Goal: Use online tool/utility: Utilize a website feature to perform a specific function

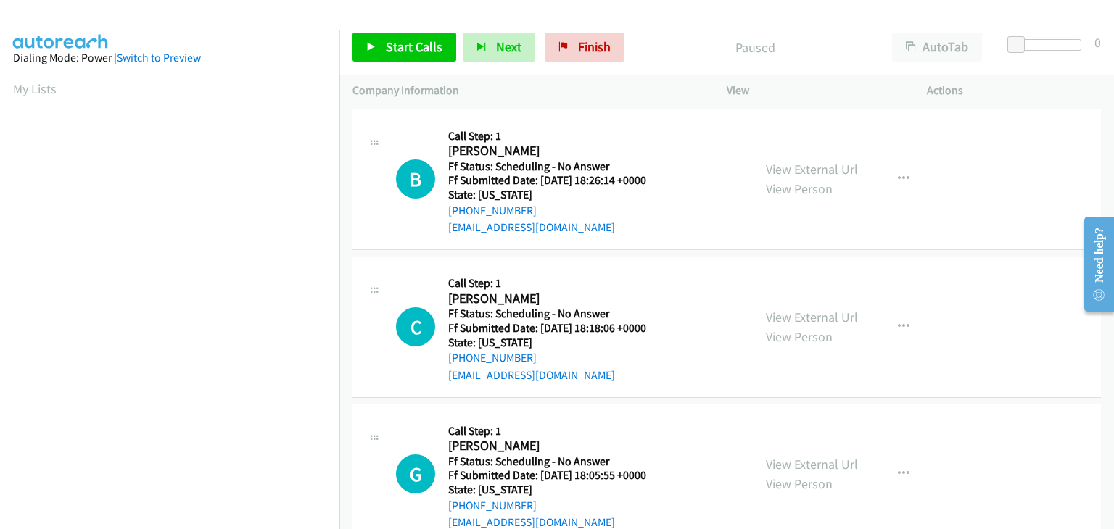
click at [780, 167] on link "View External Url" at bounding box center [812, 169] width 92 height 17
click at [406, 42] on span "Start Calls" at bounding box center [414, 46] width 57 height 17
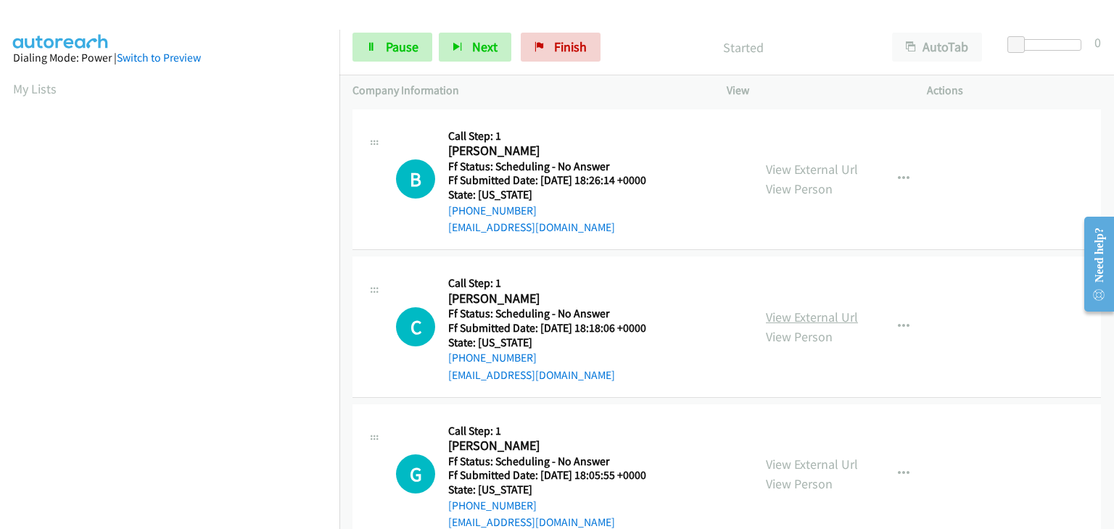
click at [789, 319] on link "View External Url" at bounding box center [812, 317] width 92 height 17
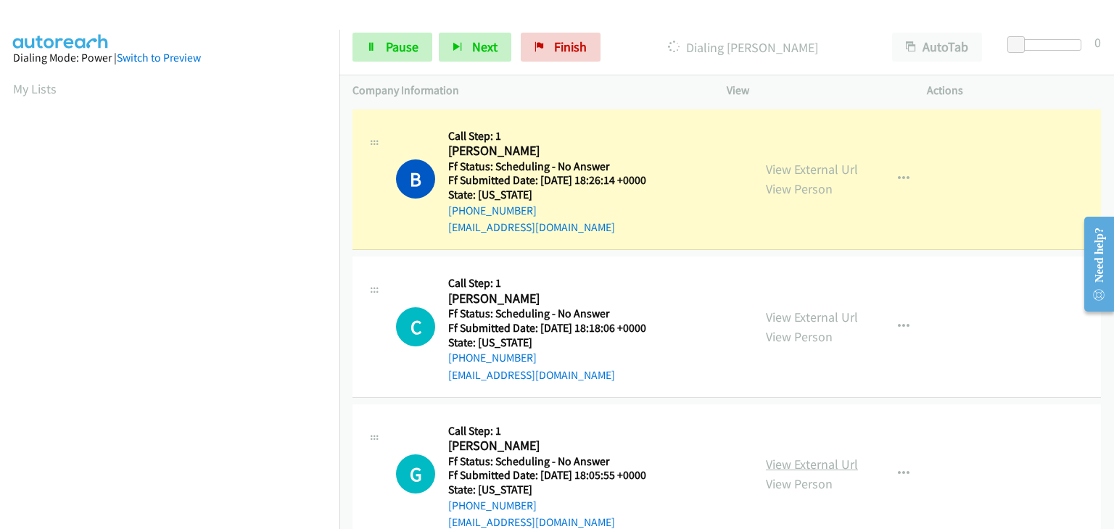
click at [811, 467] on link "View External Url" at bounding box center [812, 464] width 92 height 17
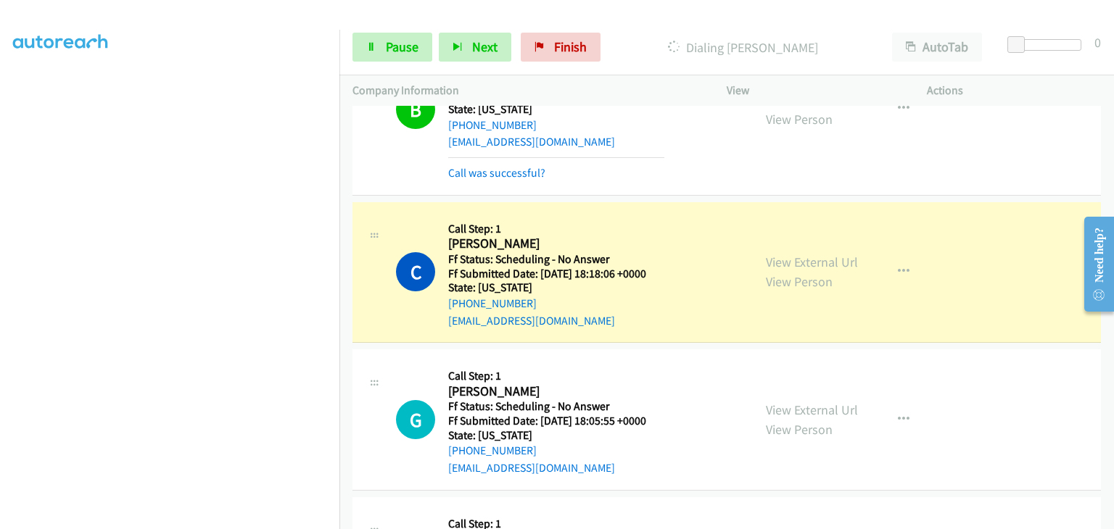
scroll to position [218, 0]
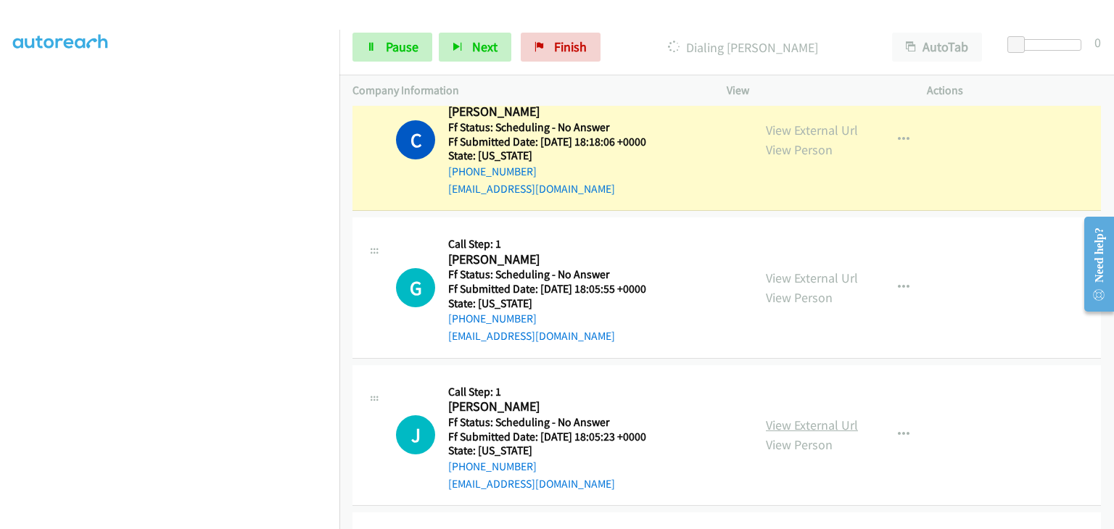
click at [812, 424] on link "View External Url" at bounding box center [812, 425] width 92 height 17
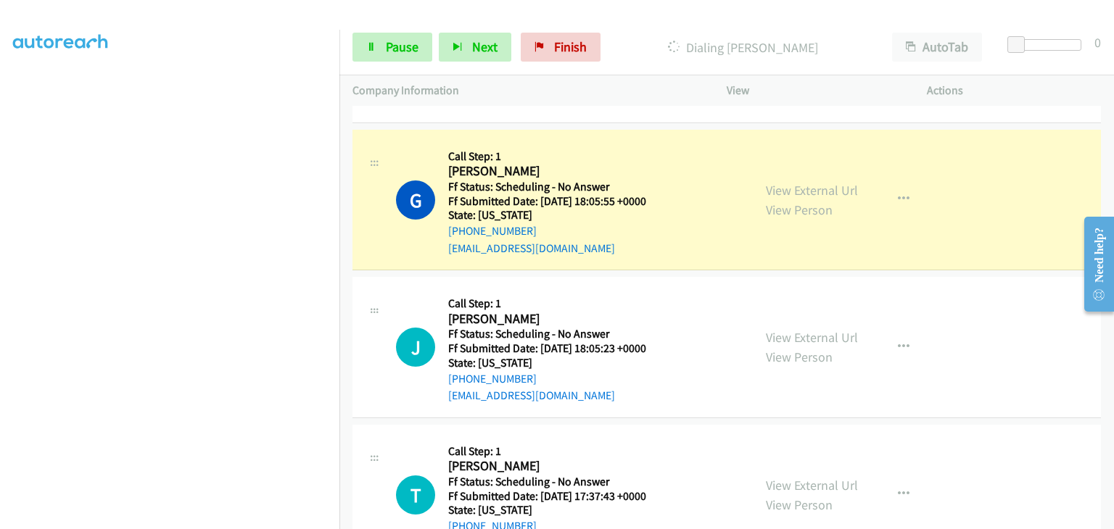
scroll to position [363, 0]
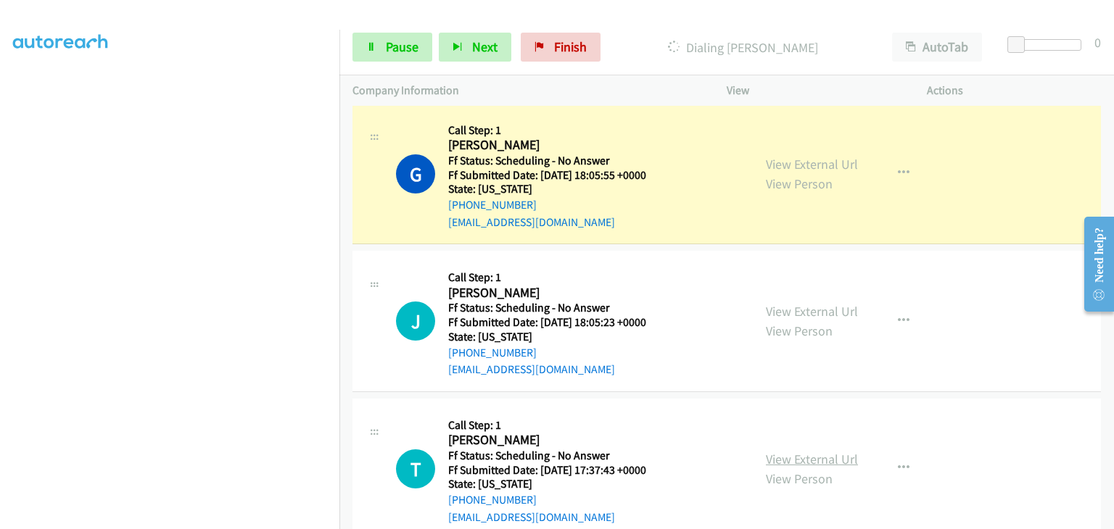
click at [777, 459] on link "View External Url" at bounding box center [812, 459] width 92 height 17
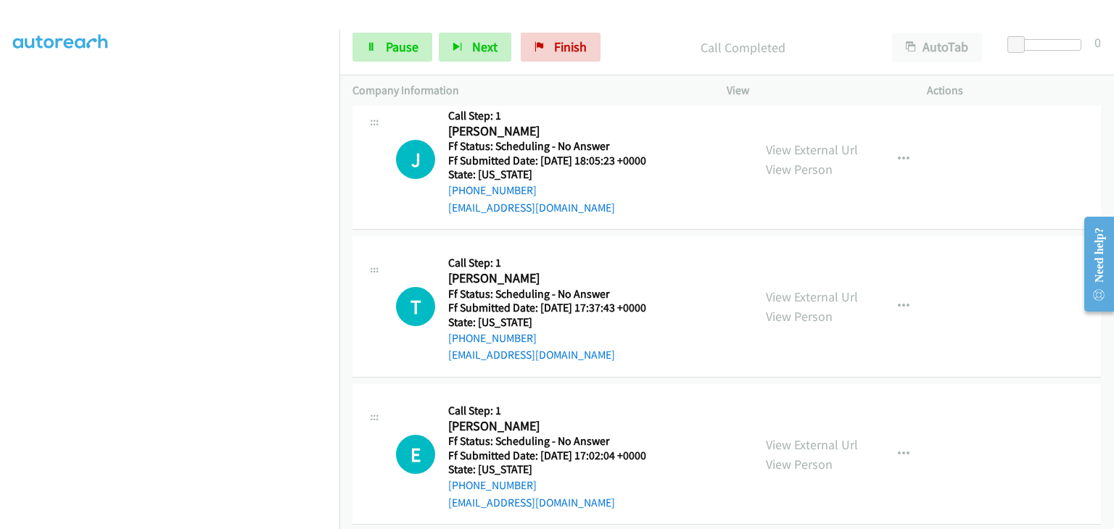
scroll to position [580, 0]
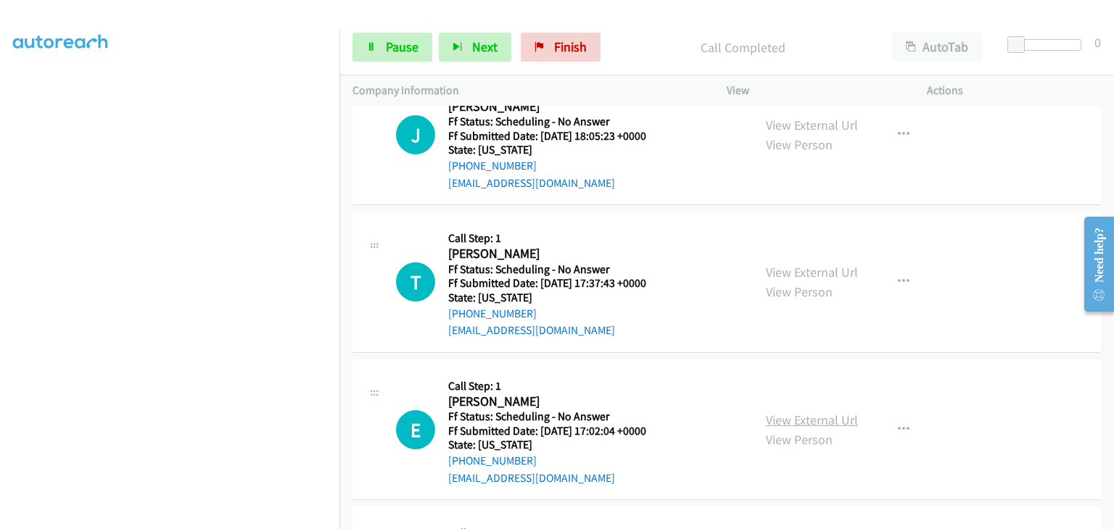
click at [795, 418] on link "View External Url" at bounding box center [812, 420] width 92 height 17
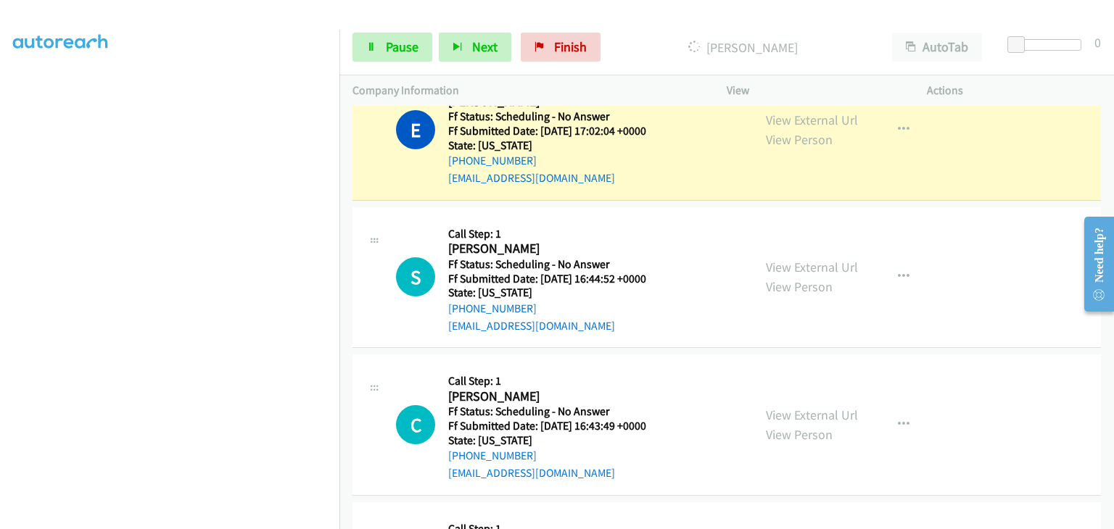
scroll to position [943, 0]
click at [770, 258] on link "View External Url" at bounding box center [812, 266] width 92 height 17
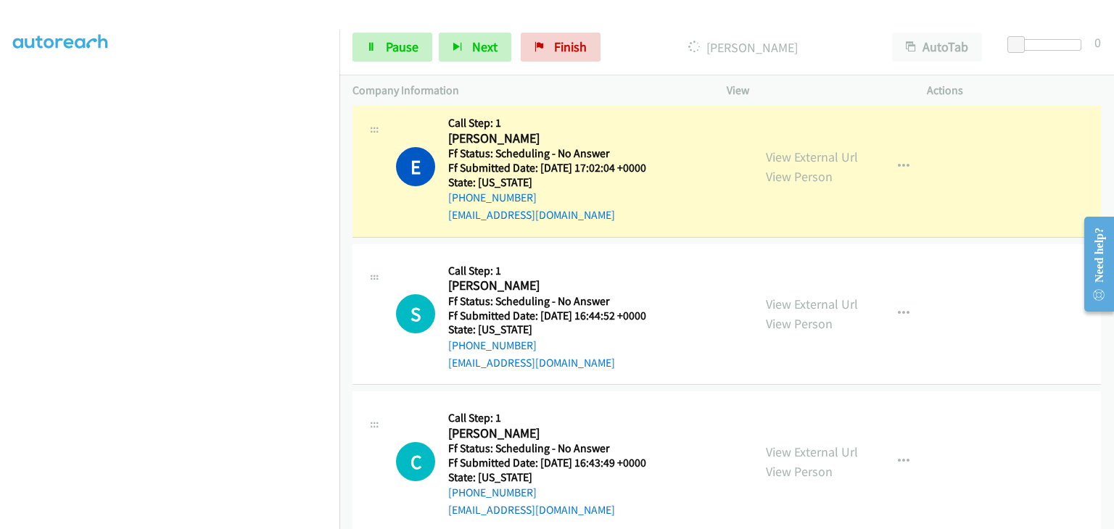
scroll to position [870, 0]
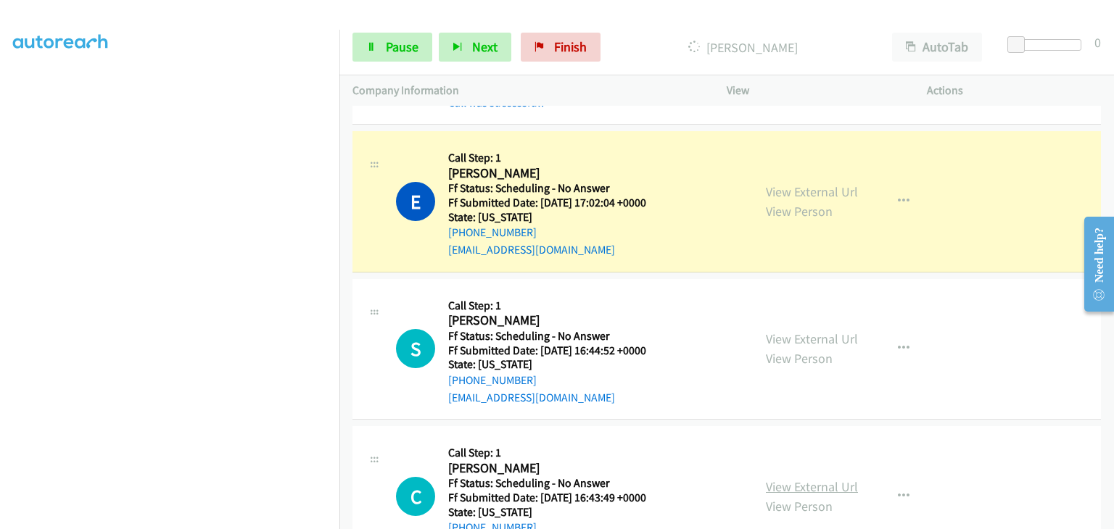
click at [789, 480] on link "View External Url" at bounding box center [812, 487] width 92 height 17
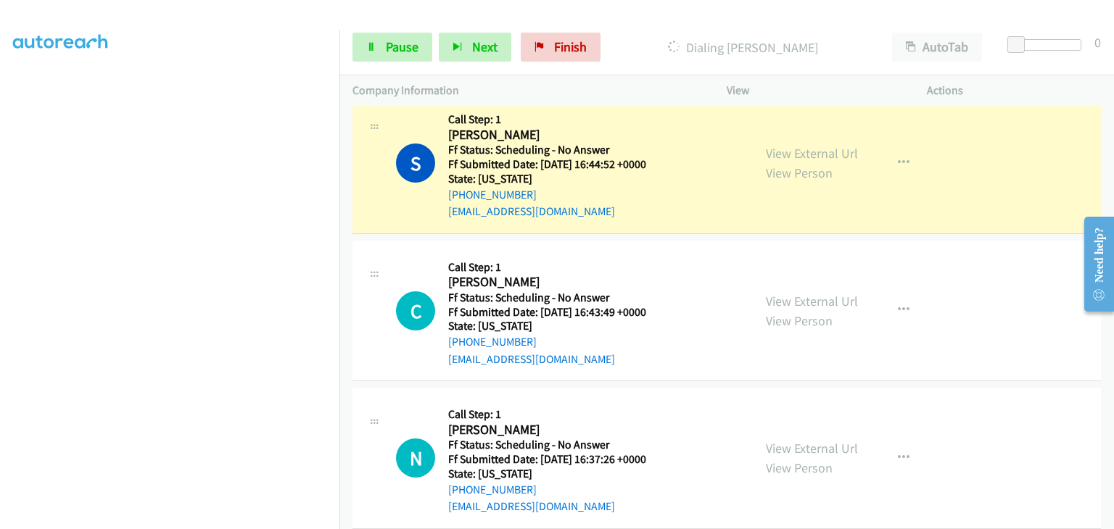
scroll to position [1088, 0]
click at [825, 442] on link "View External Url" at bounding box center [812, 447] width 92 height 17
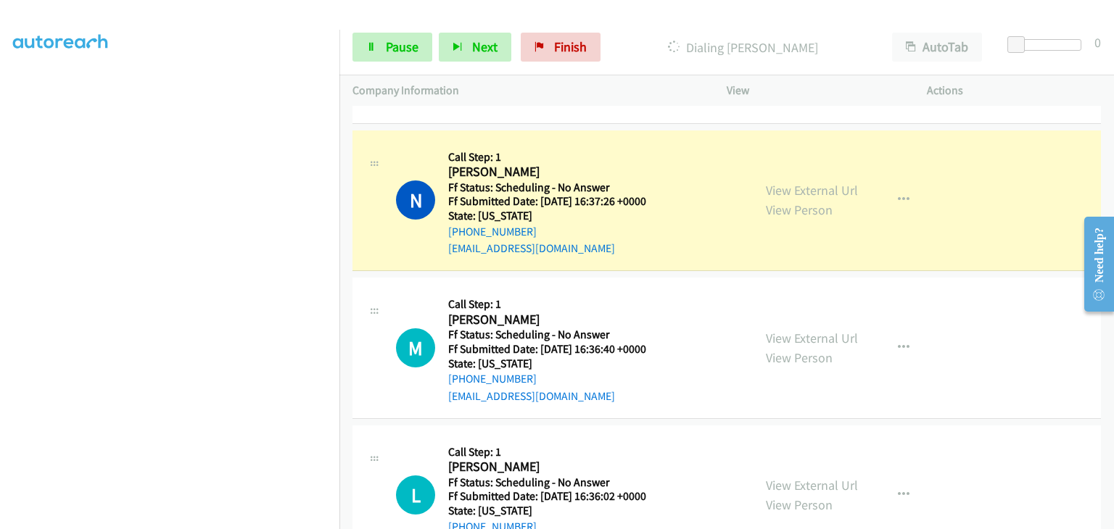
scroll to position [1450, 0]
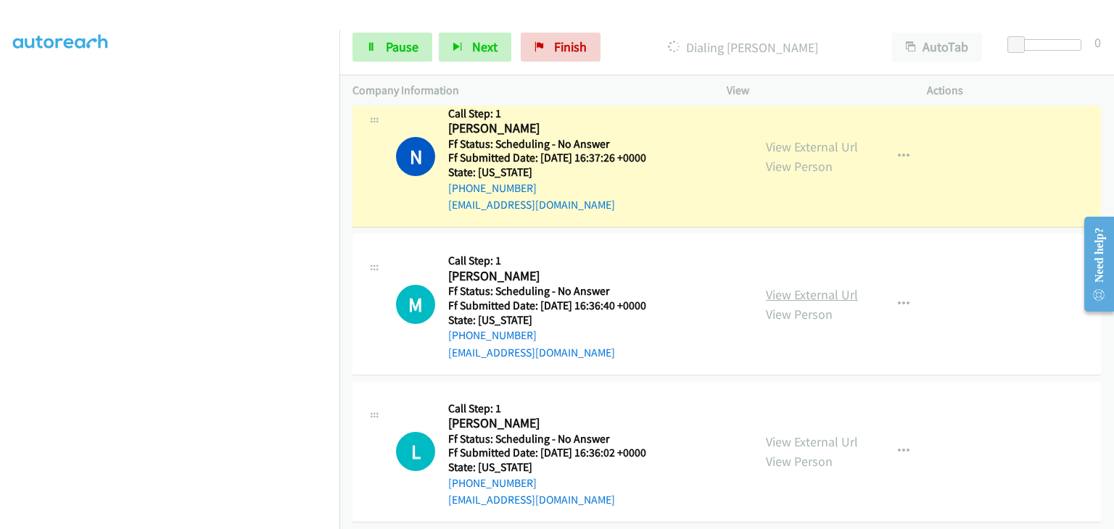
click at [827, 291] on link "View External Url" at bounding box center [812, 294] width 92 height 17
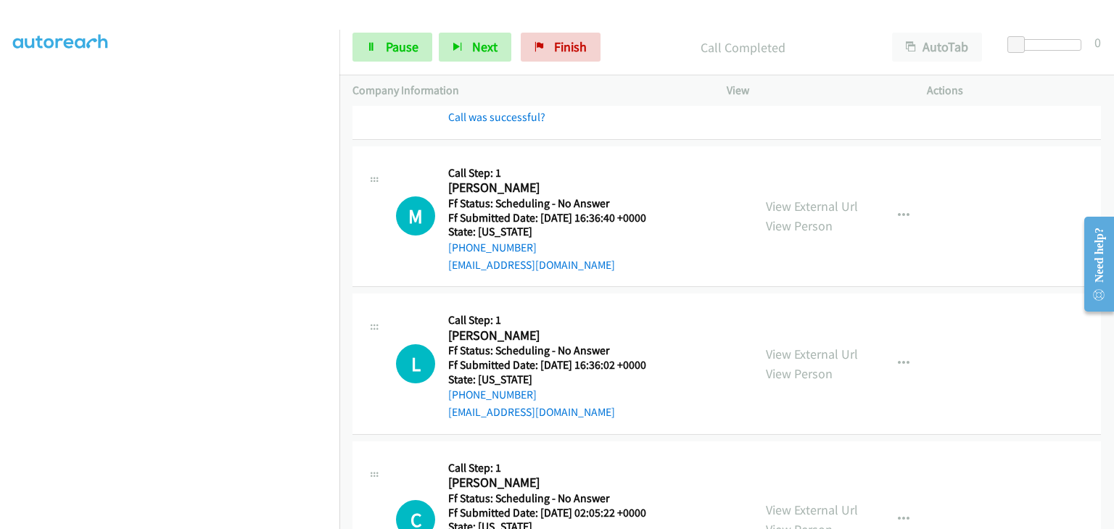
scroll to position [1595, 0]
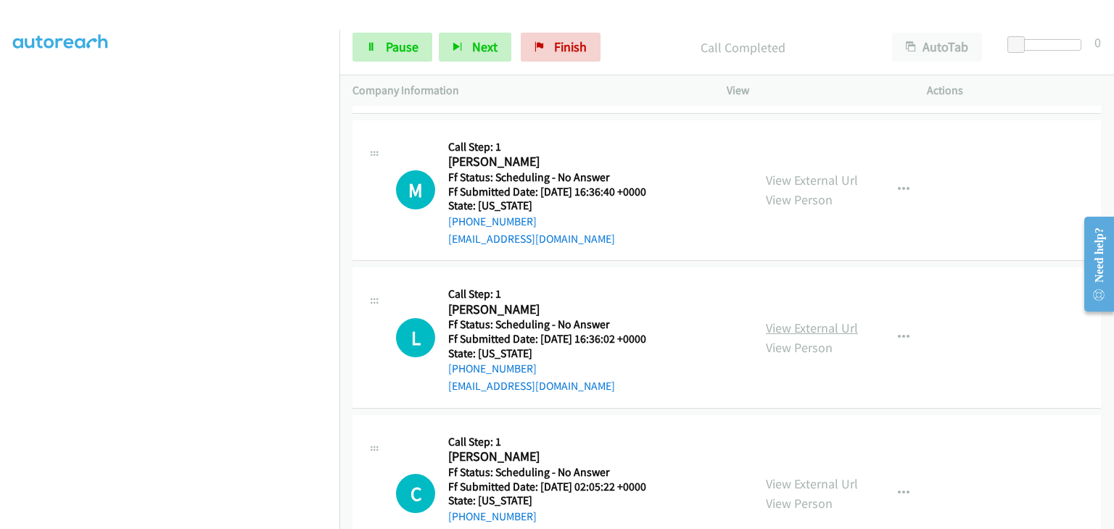
click at [808, 329] on link "View External Url" at bounding box center [812, 328] width 92 height 17
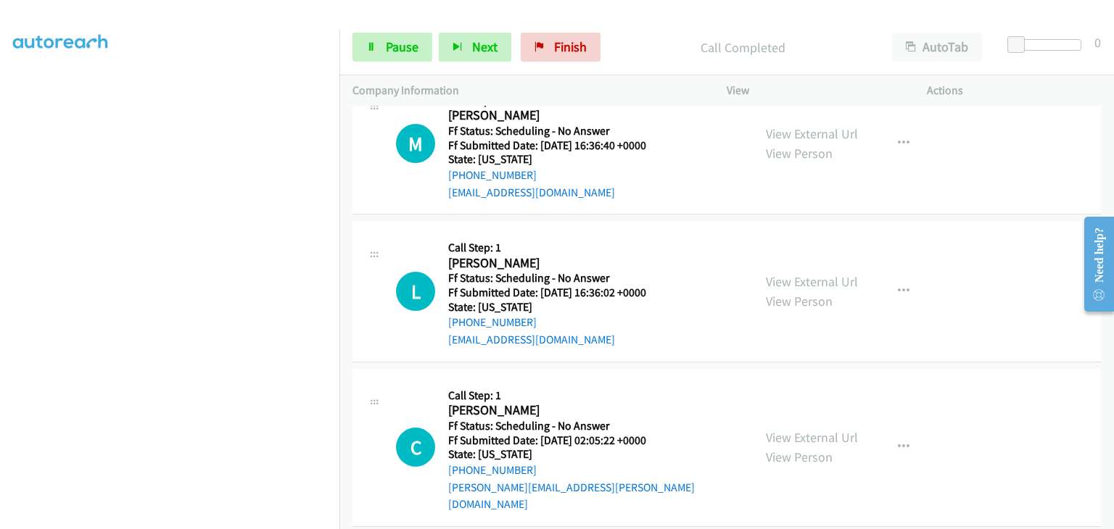
scroll to position [1668, 0]
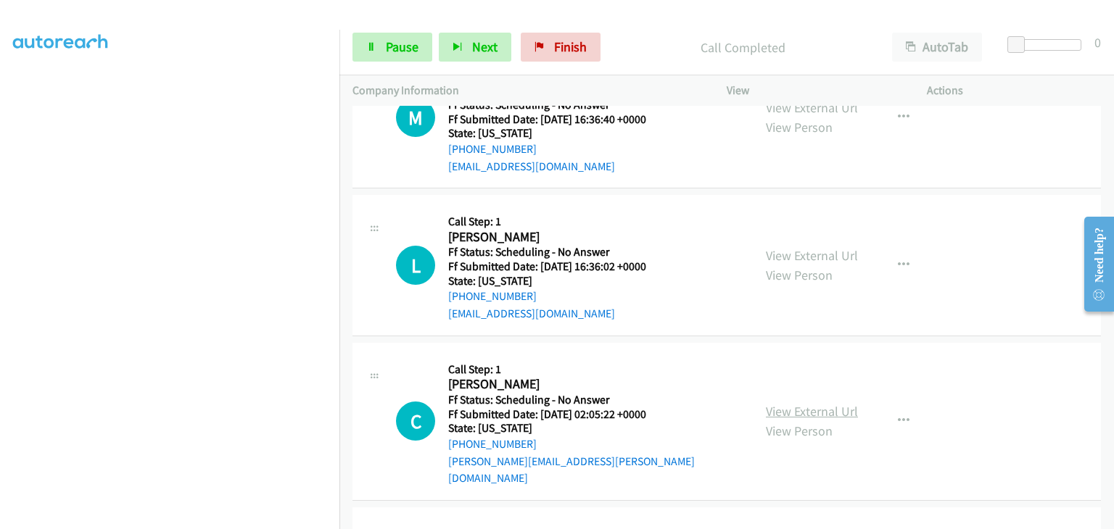
click at [790, 403] on link "View External Url" at bounding box center [812, 411] width 92 height 17
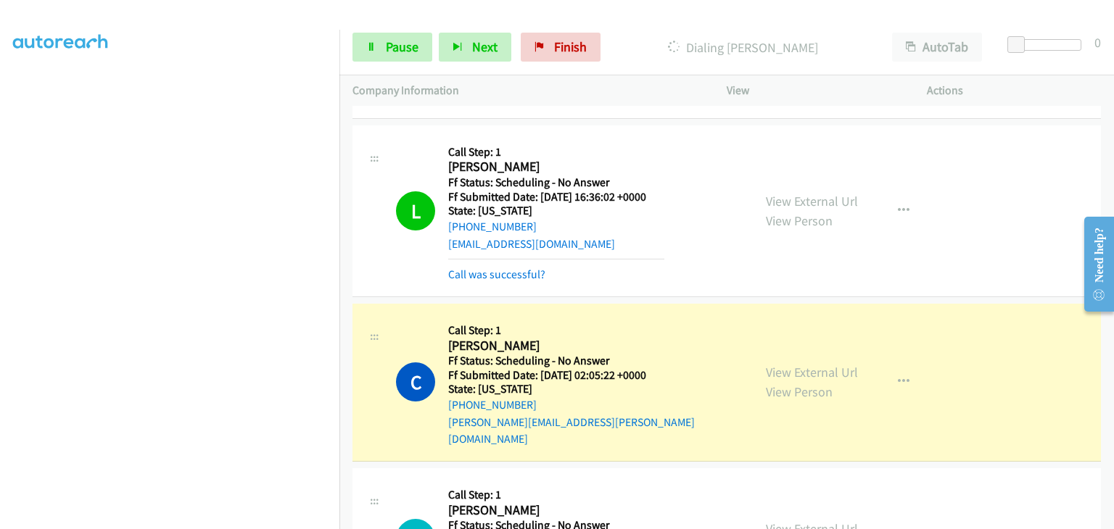
scroll to position [1813, 0]
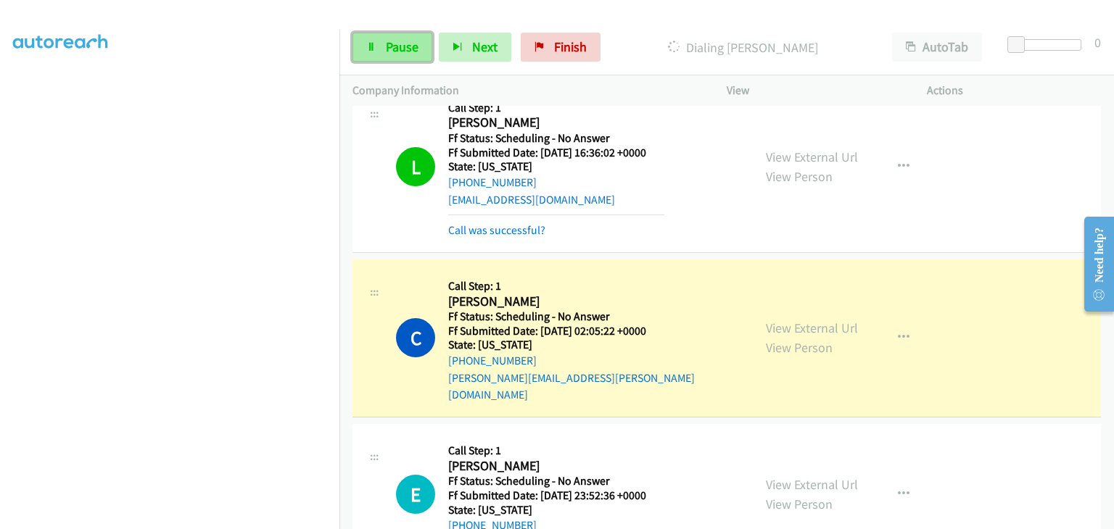
click at [417, 50] on span "Pause" at bounding box center [402, 46] width 33 height 17
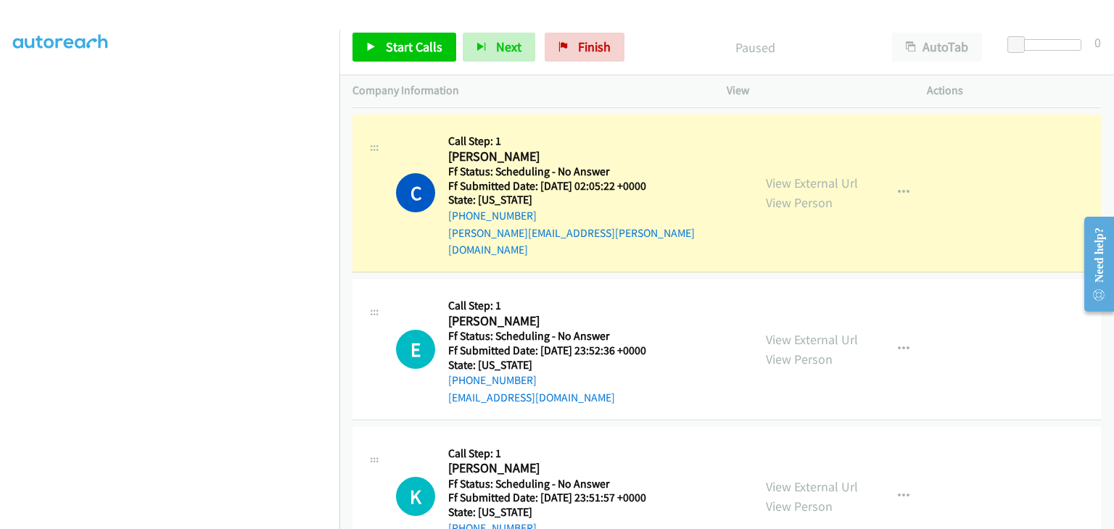
scroll to position [284, 0]
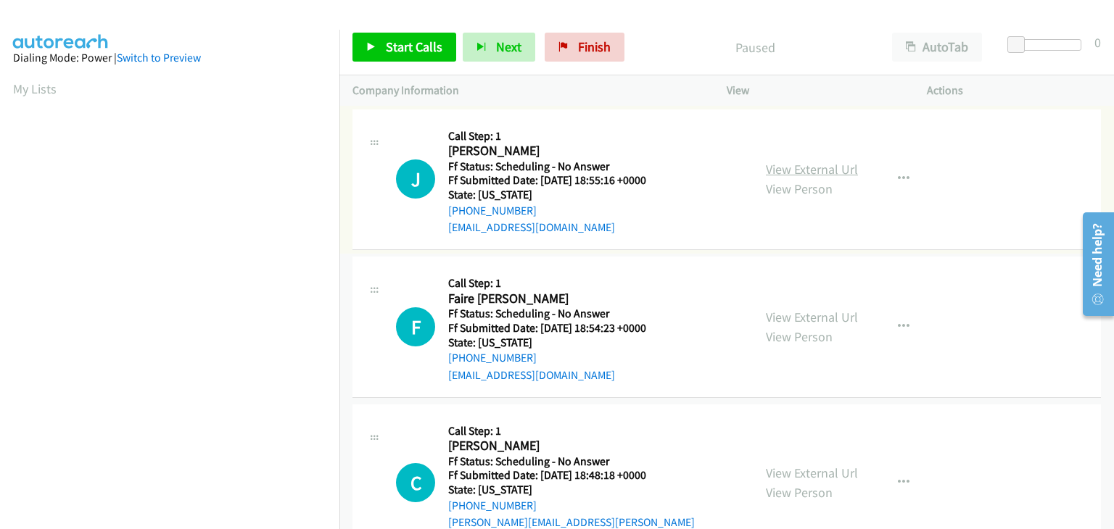
click at [772, 165] on link "View External Url" at bounding box center [812, 169] width 92 height 17
click at [420, 47] on span "Start Calls" at bounding box center [414, 46] width 57 height 17
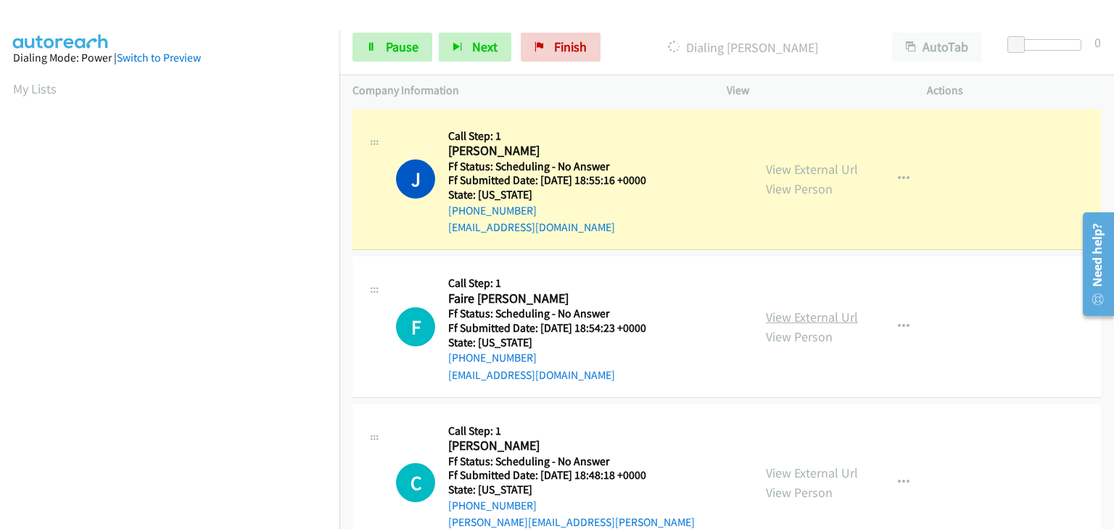
click at [812, 310] on link "View External Url" at bounding box center [812, 317] width 92 height 17
click at [783, 465] on link "View External Url" at bounding box center [812, 473] width 92 height 17
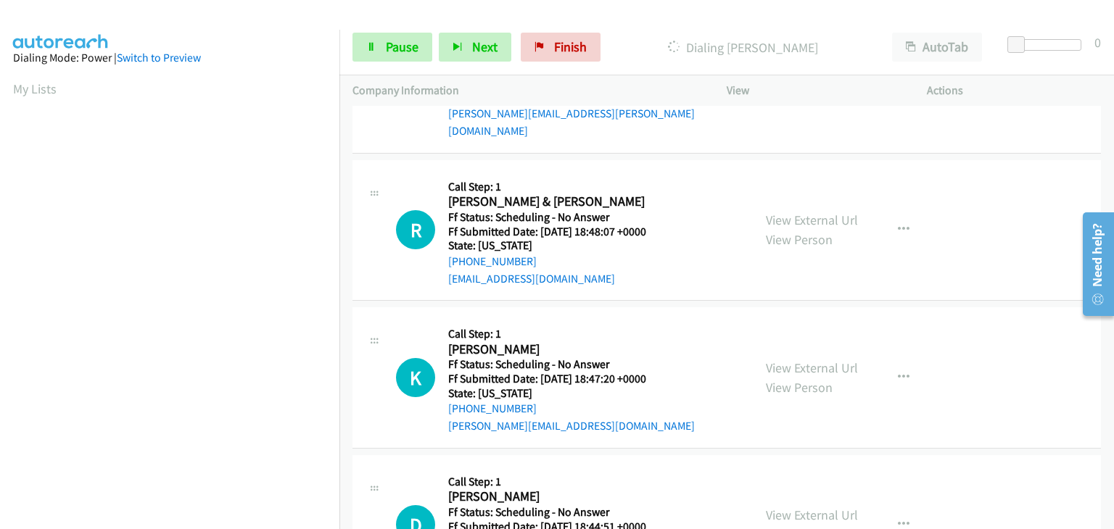
scroll to position [435, 0]
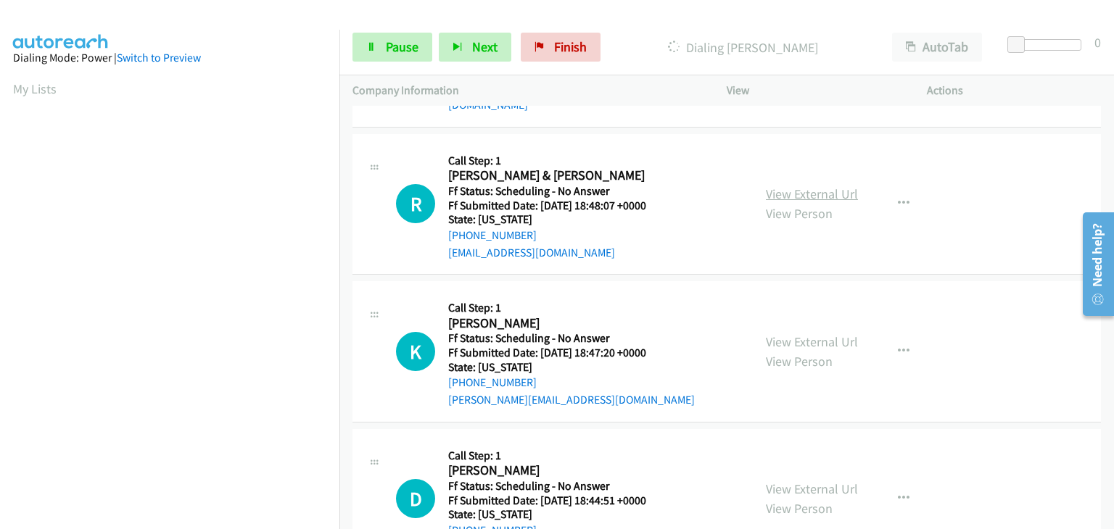
click at [798, 186] on link "View External Url" at bounding box center [812, 194] width 92 height 17
click at [783, 334] on link "View External Url" at bounding box center [812, 342] width 92 height 17
click at [806, 481] on link "View External Url" at bounding box center [812, 489] width 92 height 17
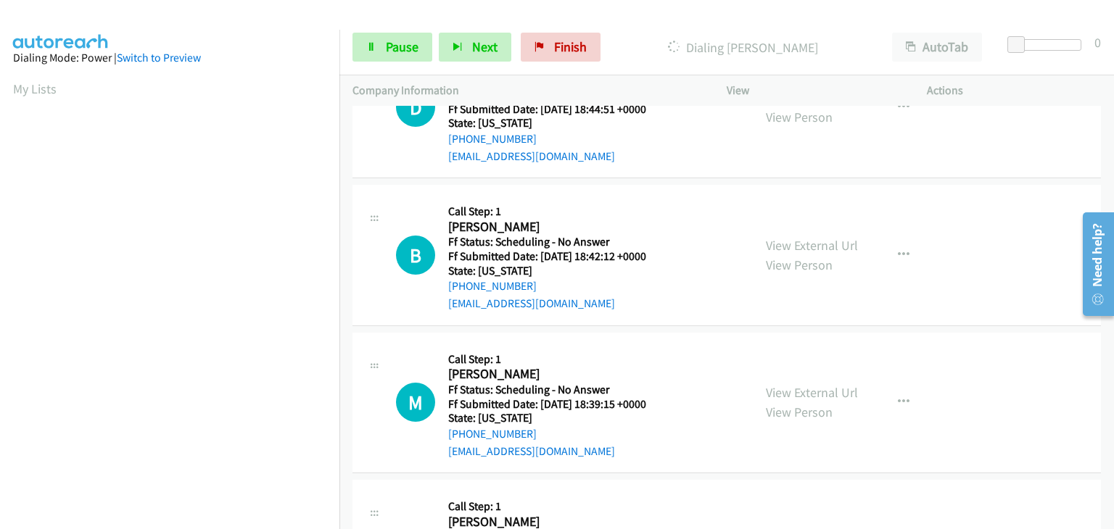
scroll to position [870, 0]
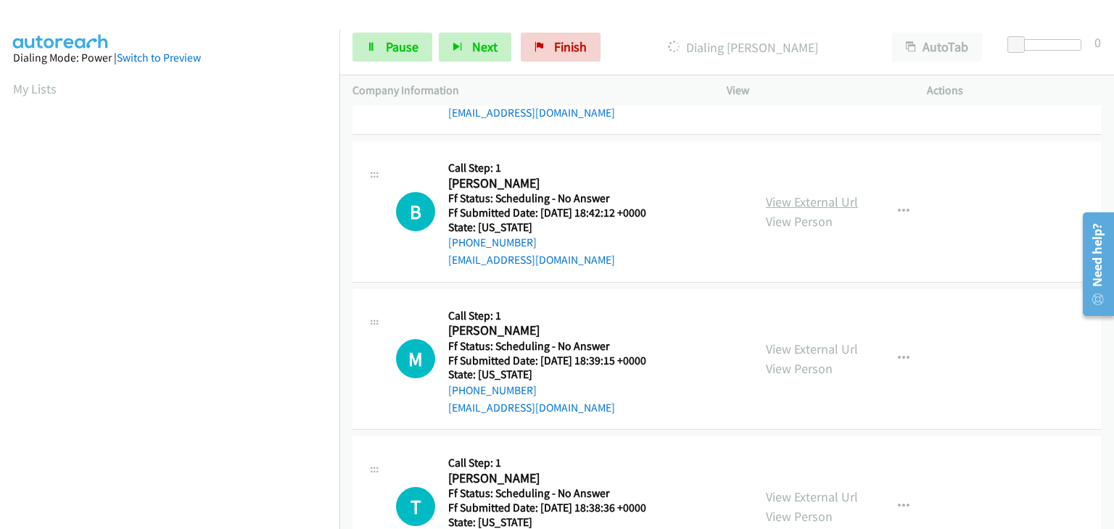
click at [796, 194] on link "View External Url" at bounding box center [812, 202] width 92 height 17
click at [780, 341] on link "View External Url" at bounding box center [812, 349] width 92 height 17
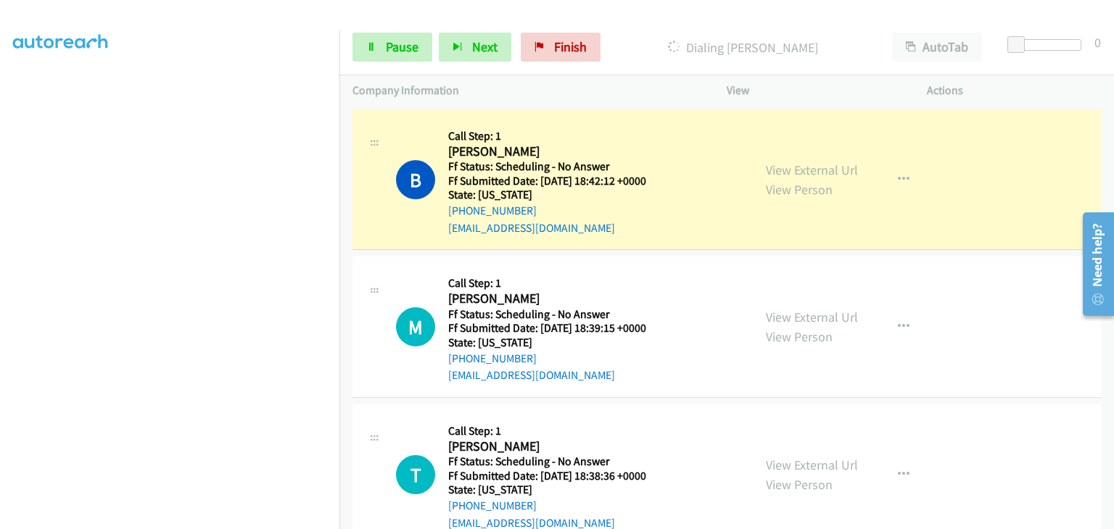
scroll to position [284, 0]
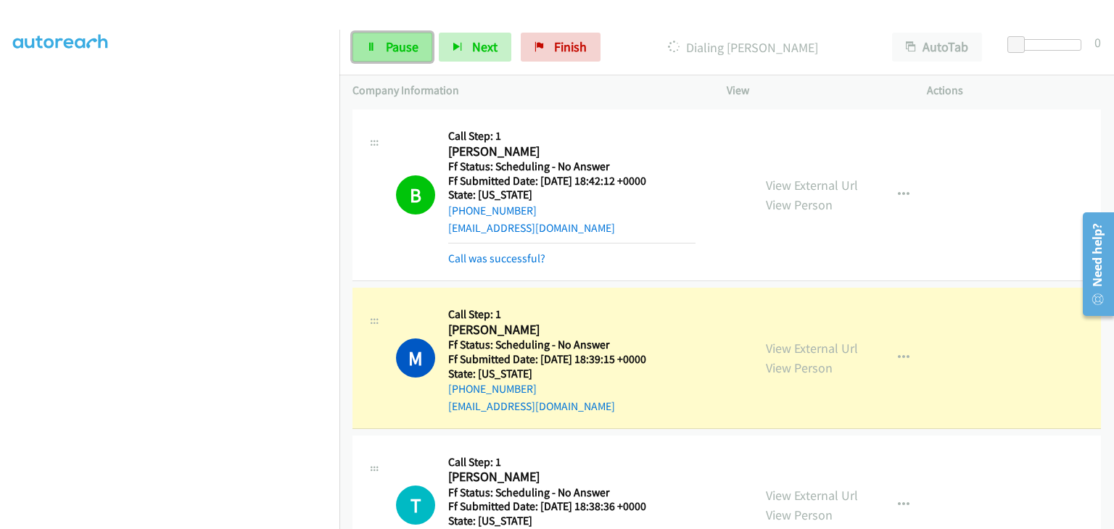
click at [379, 45] on link "Pause" at bounding box center [392, 47] width 80 height 29
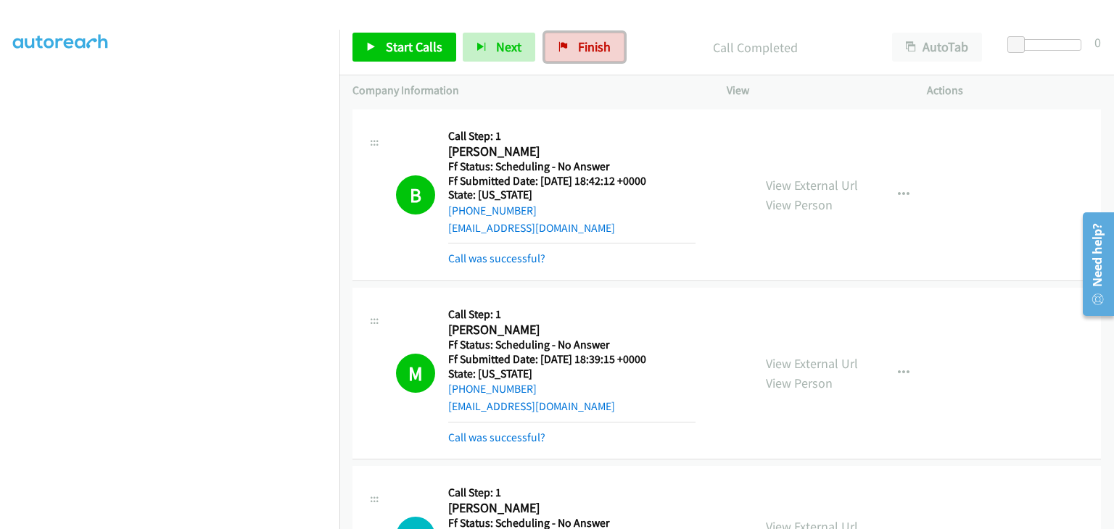
drag, startPoint x: 563, startPoint y: 44, endPoint x: 573, endPoint y: 64, distance: 22.7
click at [563, 44] on link "Finish" at bounding box center [585, 47] width 80 height 29
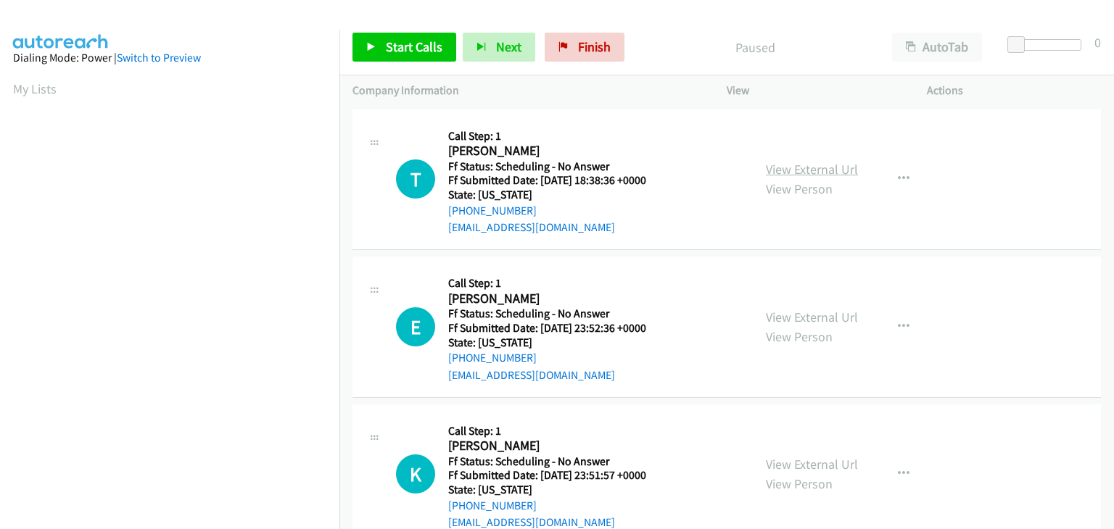
click at [772, 163] on link "View External Url" at bounding box center [812, 169] width 92 height 17
click at [424, 53] on span "Start Calls" at bounding box center [414, 46] width 57 height 17
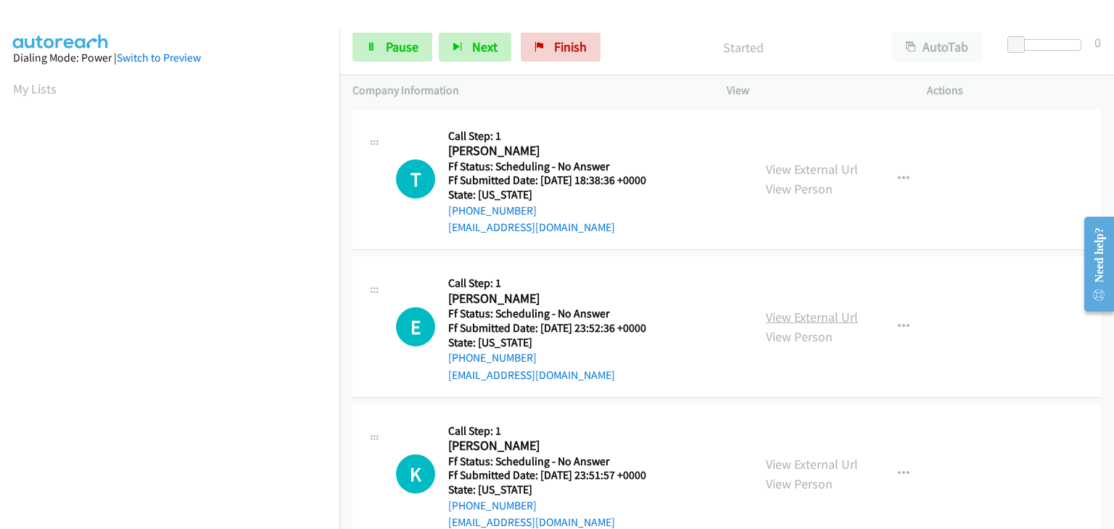
click at [790, 320] on link "View External Url" at bounding box center [812, 317] width 92 height 17
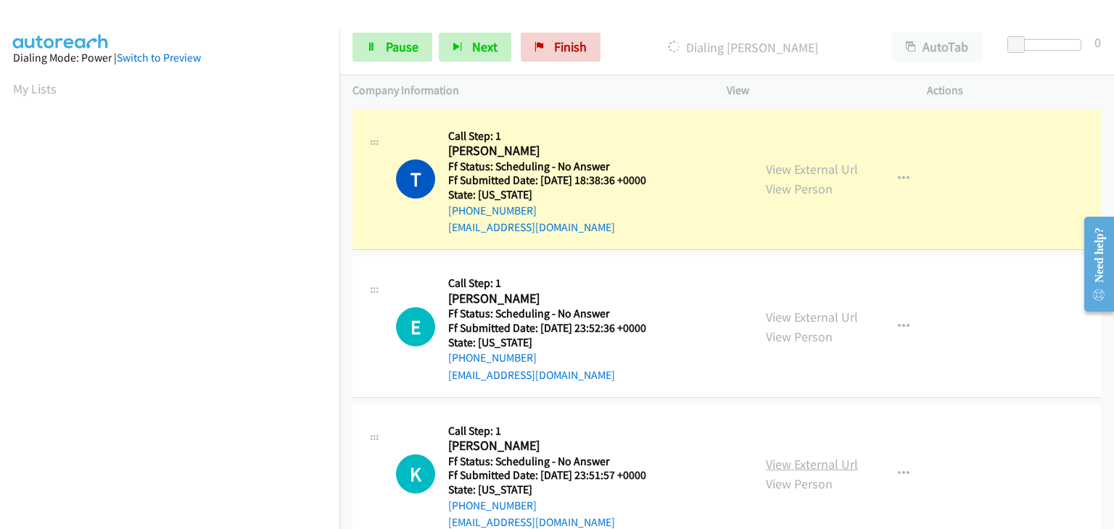
click at [786, 460] on link "View External Url" at bounding box center [812, 464] width 92 height 17
click at [414, 55] on link "Pause" at bounding box center [392, 47] width 80 height 29
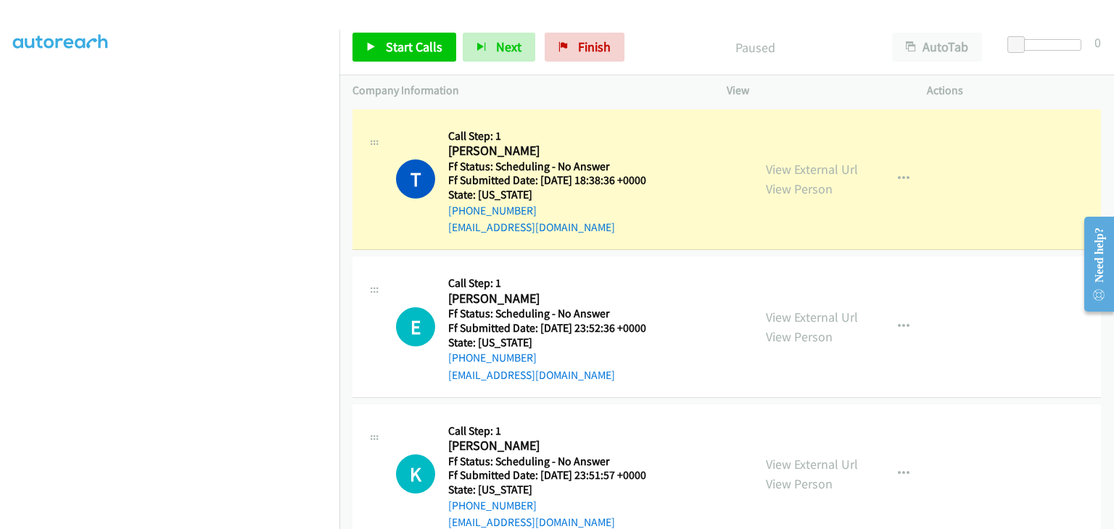
scroll to position [284, 0]
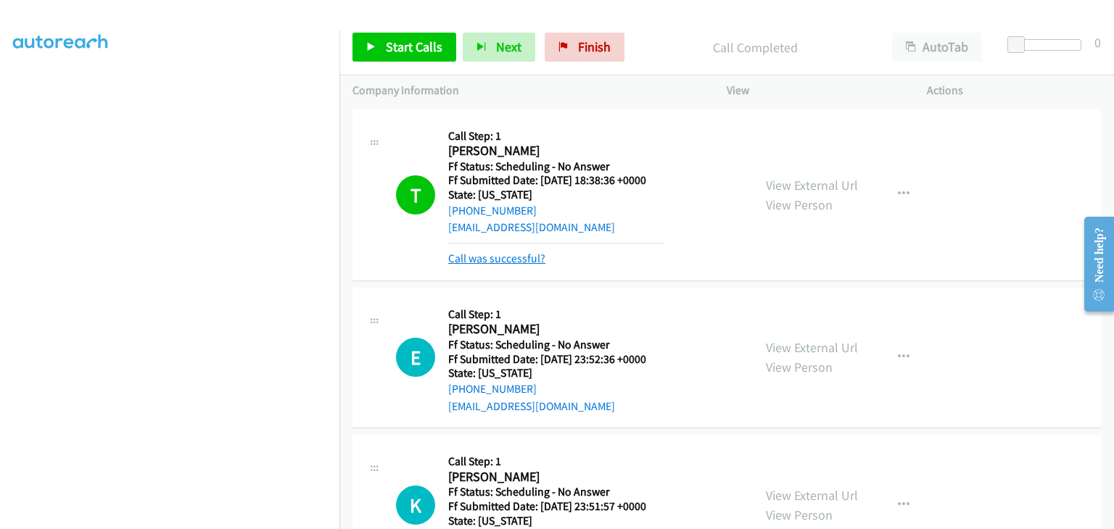
click at [532, 259] on link "Call was successful?" at bounding box center [496, 259] width 97 height 14
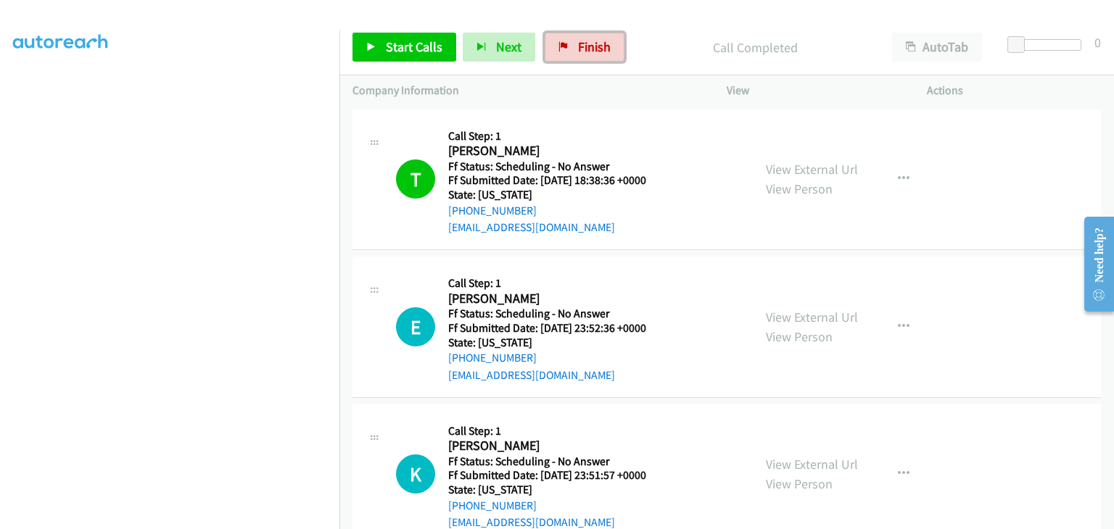
drag, startPoint x: 579, startPoint y: 56, endPoint x: 602, endPoint y: 76, distance: 30.3
click at [580, 56] on link "Finish" at bounding box center [585, 47] width 80 height 29
